Goal: Task Accomplishment & Management: Manage account settings

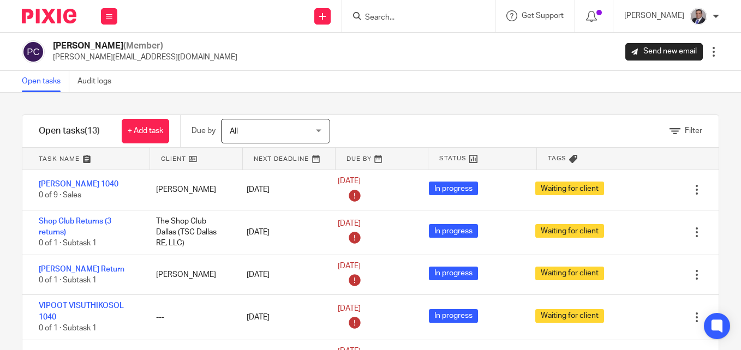
click at [408, 20] on input "Search" at bounding box center [413, 18] width 98 height 10
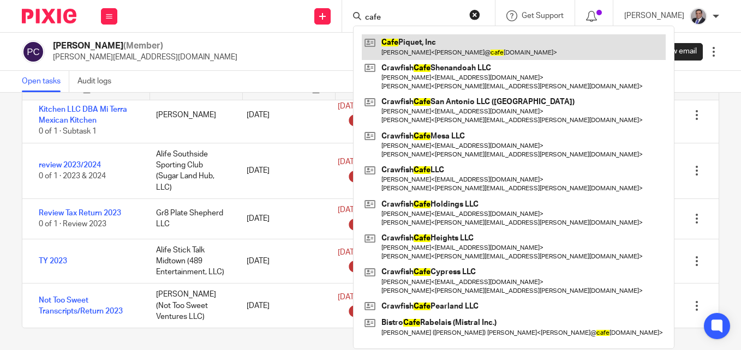
type input "cafe"
click at [493, 53] on link at bounding box center [514, 46] width 304 height 25
click at [429, 40] on link at bounding box center [514, 46] width 304 height 25
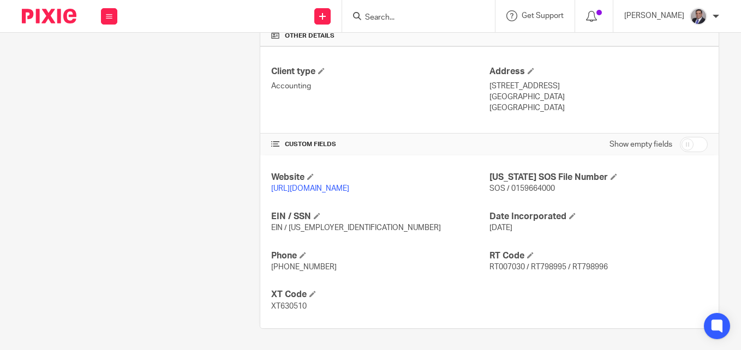
scroll to position [378, 0]
click at [316, 215] on span at bounding box center [317, 215] width 7 height 7
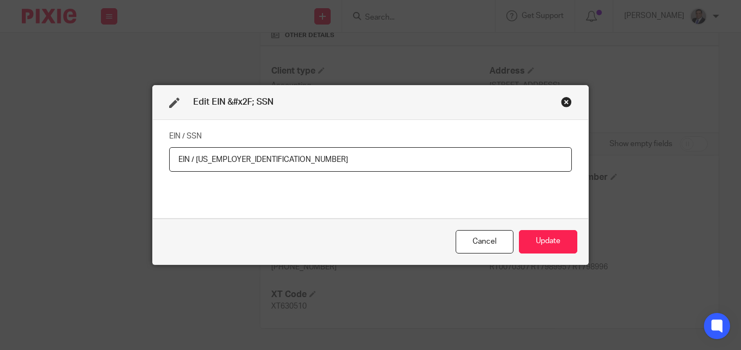
drag, startPoint x: 242, startPoint y: 159, endPoint x: 193, endPoint y: 158, distance: 49.6
click at [193, 158] on input "EIN / [US_EMPLOYER_IDENTIFICATION_NUMBER]" at bounding box center [370, 159] width 402 height 25
type input "EIN / [US_EMPLOYER_IDENTIFICATION_NUMBER]"
click at [546, 244] on button "Update" at bounding box center [548, 241] width 58 height 23
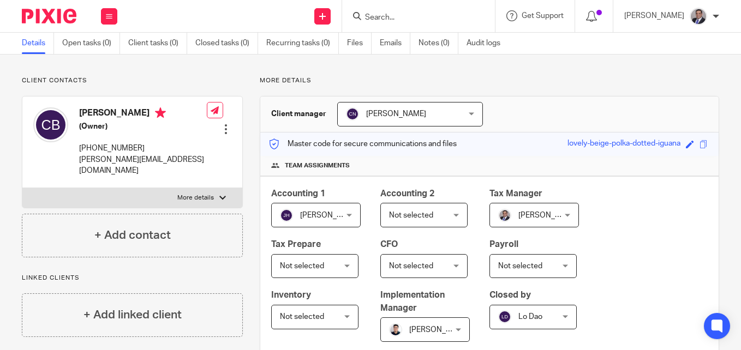
scroll to position [0, 0]
